Goal: Task Accomplishment & Management: Use online tool/utility

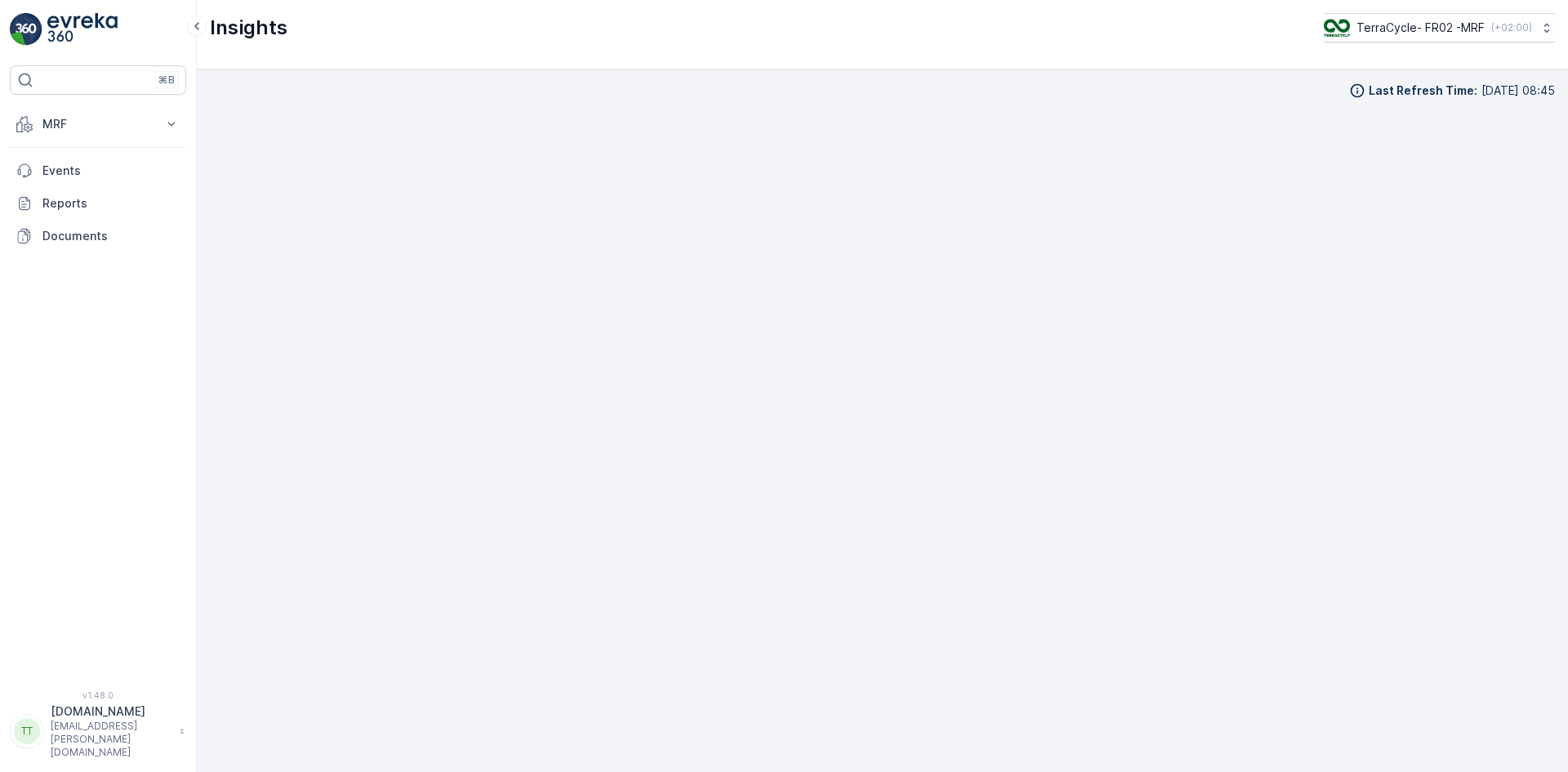
scroll to position [16, 0]
click at [61, 124] on p "MRF" at bounding box center [97, 124] width 111 height 16
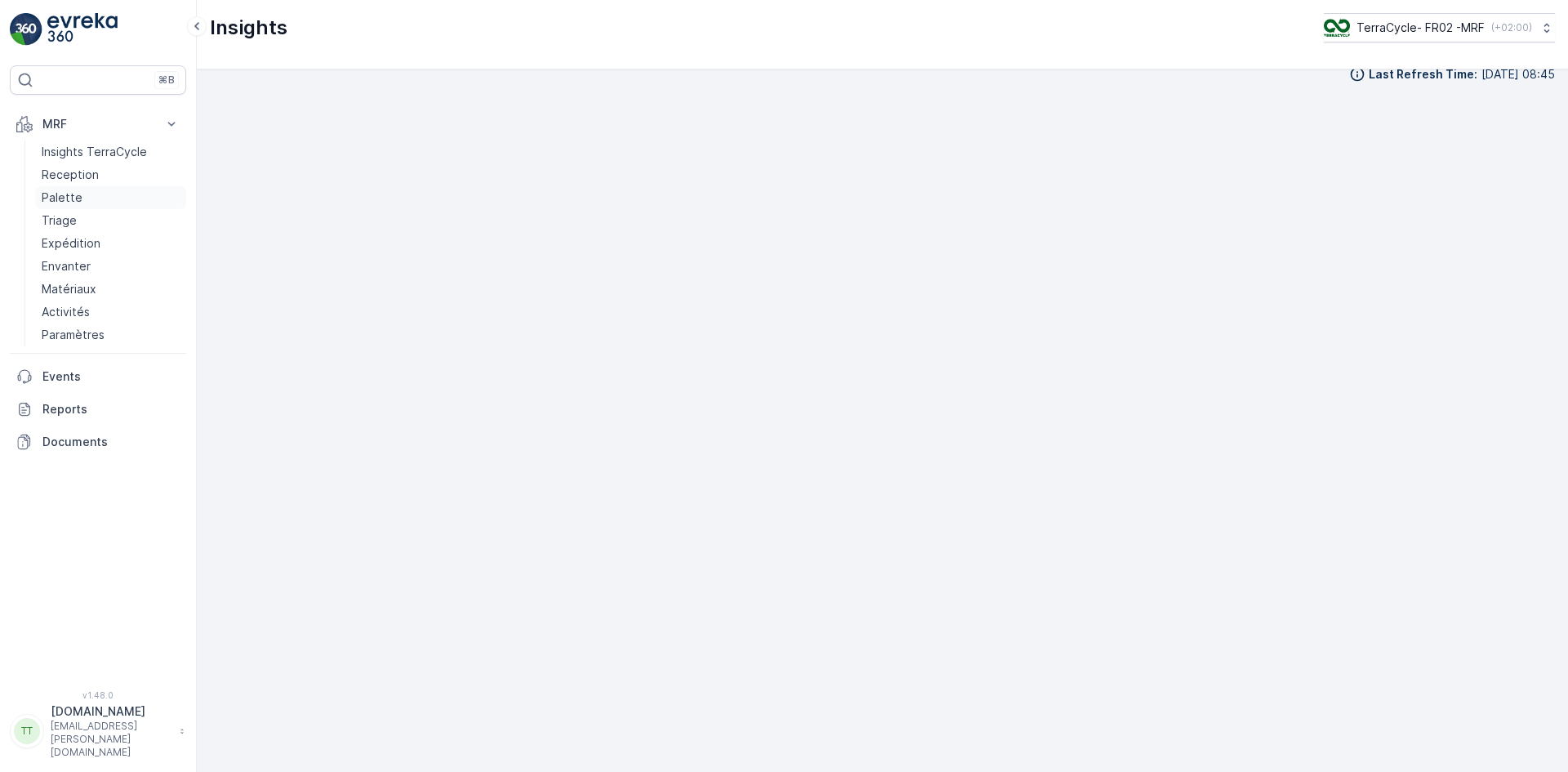
click at [68, 198] on p "Palette" at bounding box center [63, 197] width 41 height 16
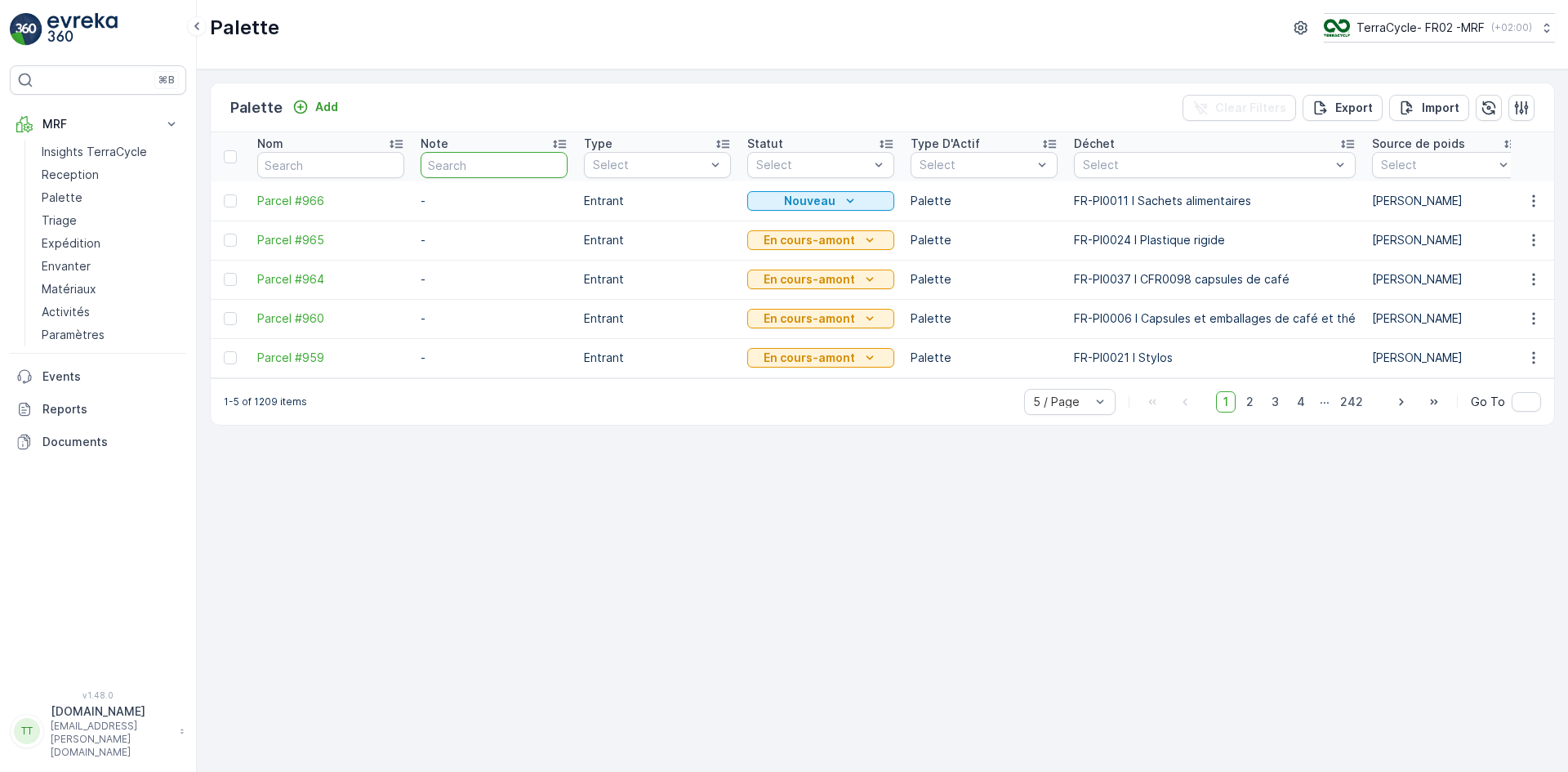
click at [468, 164] on input "text" at bounding box center [494, 165] width 147 height 26
type input "inv"
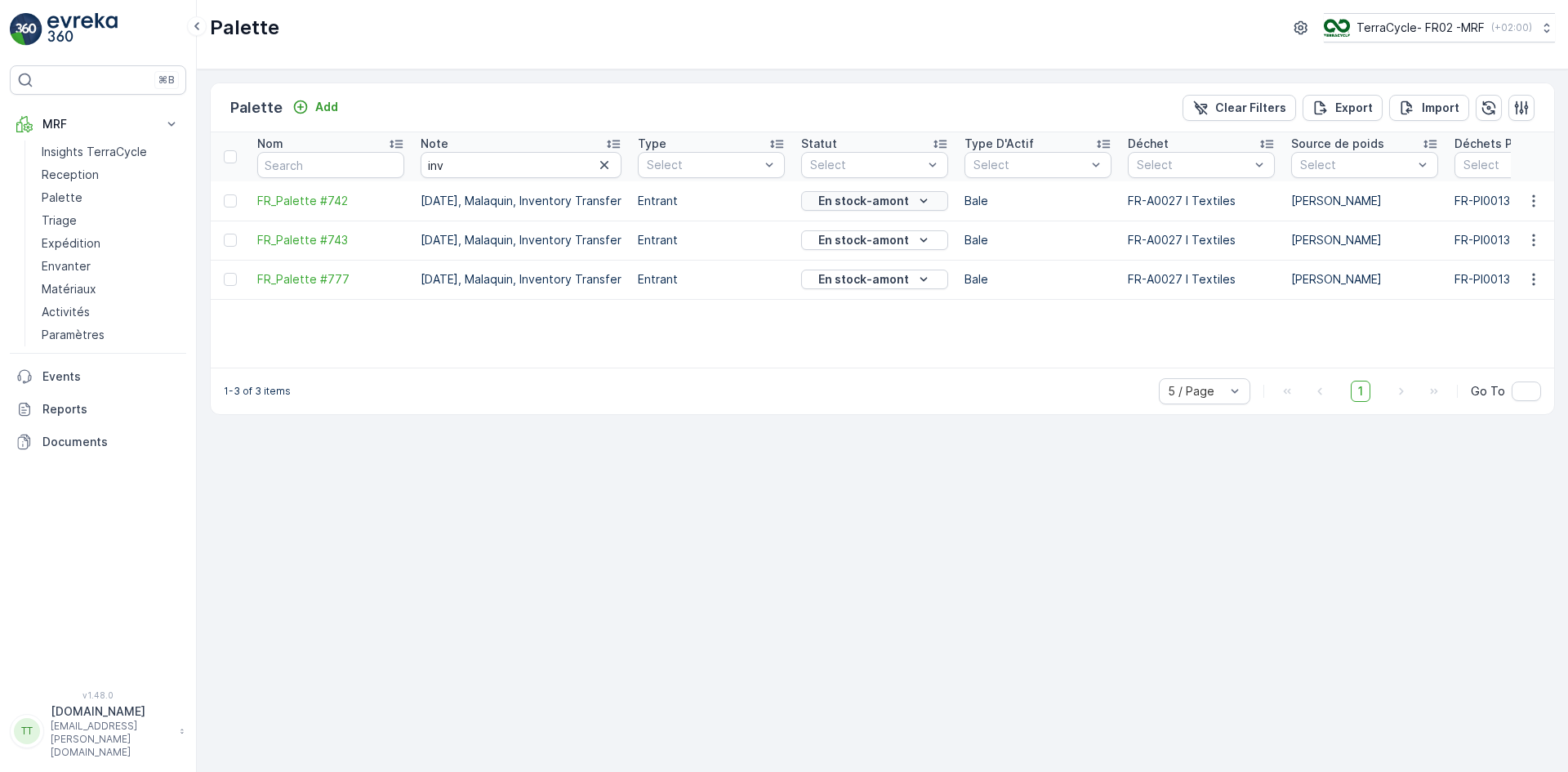
click at [849, 197] on p "En stock-amont" at bounding box center [864, 200] width 91 height 16
click at [893, 409] on span "Prêt à être allouer" at bounding box center [884, 408] width 100 height 16
click at [878, 243] on p "En stock-amont" at bounding box center [864, 240] width 91 height 16
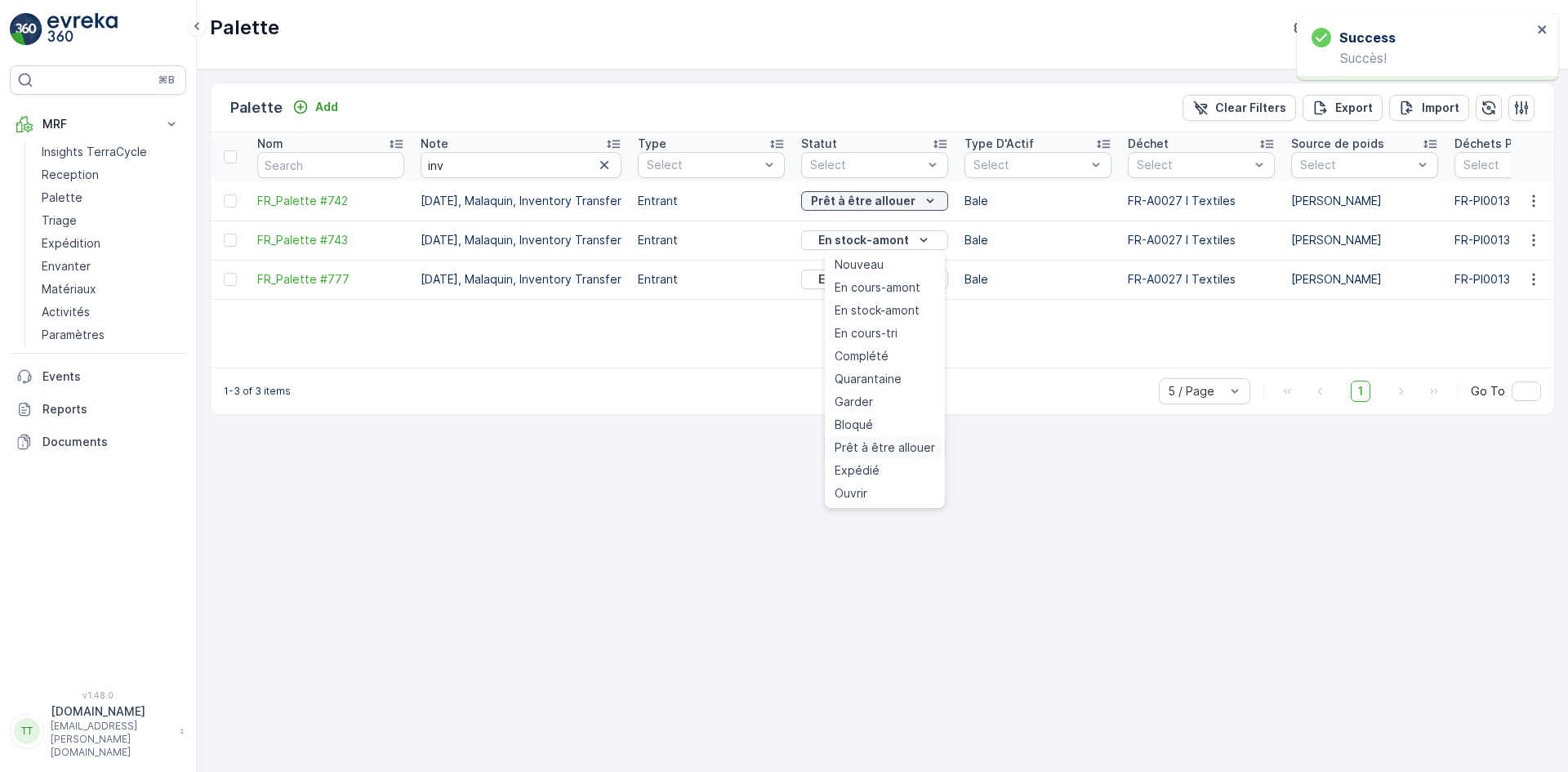
click at [896, 446] on span "Prêt à être allouer" at bounding box center [884, 447] width 100 height 16
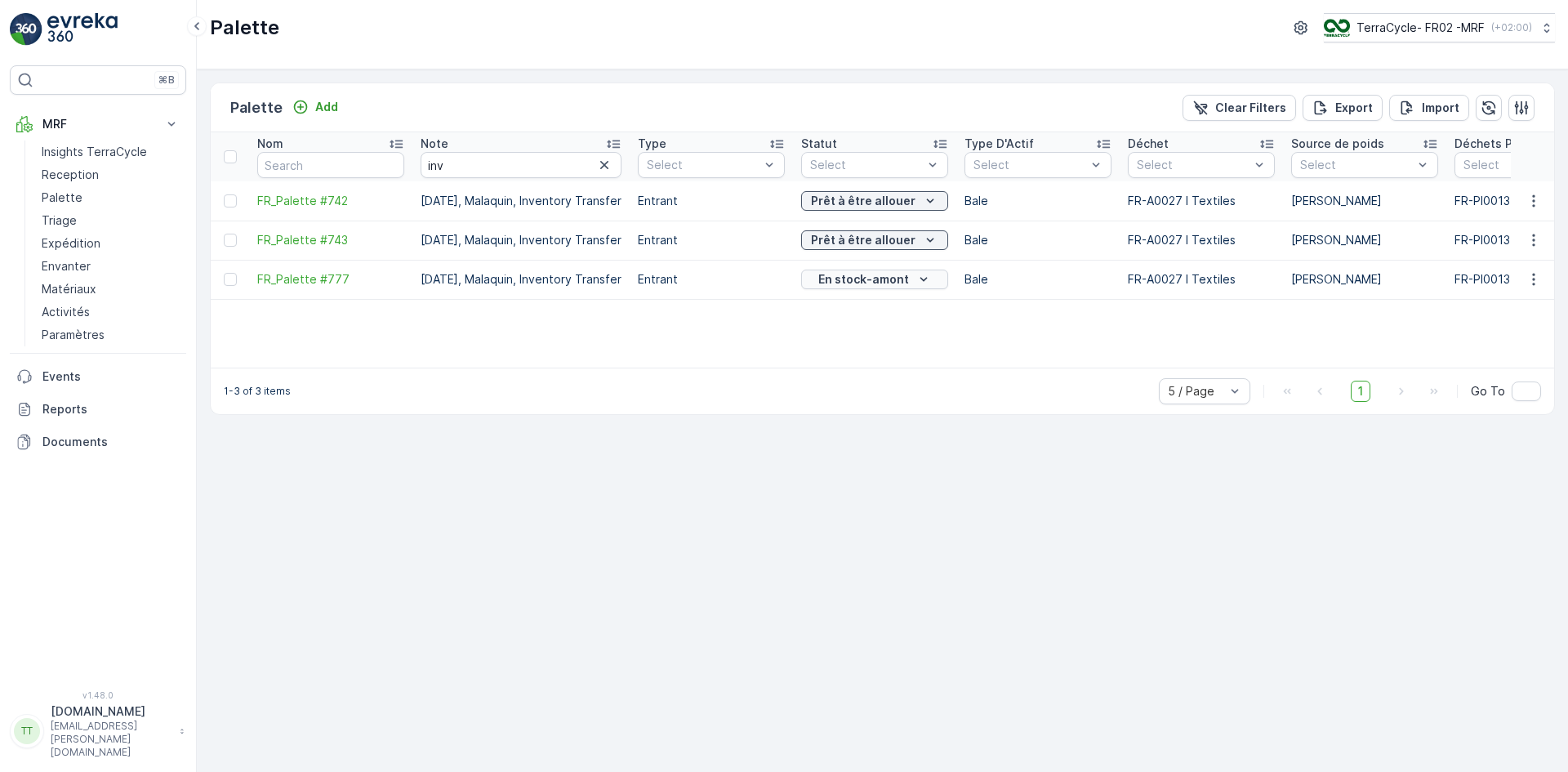
click at [882, 282] on p "En stock-amont" at bounding box center [864, 279] width 91 height 16
click at [880, 483] on span "Prêt à être allouer" at bounding box center [884, 487] width 100 height 16
